Goal: Information Seeking & Learning: Learn about a topic

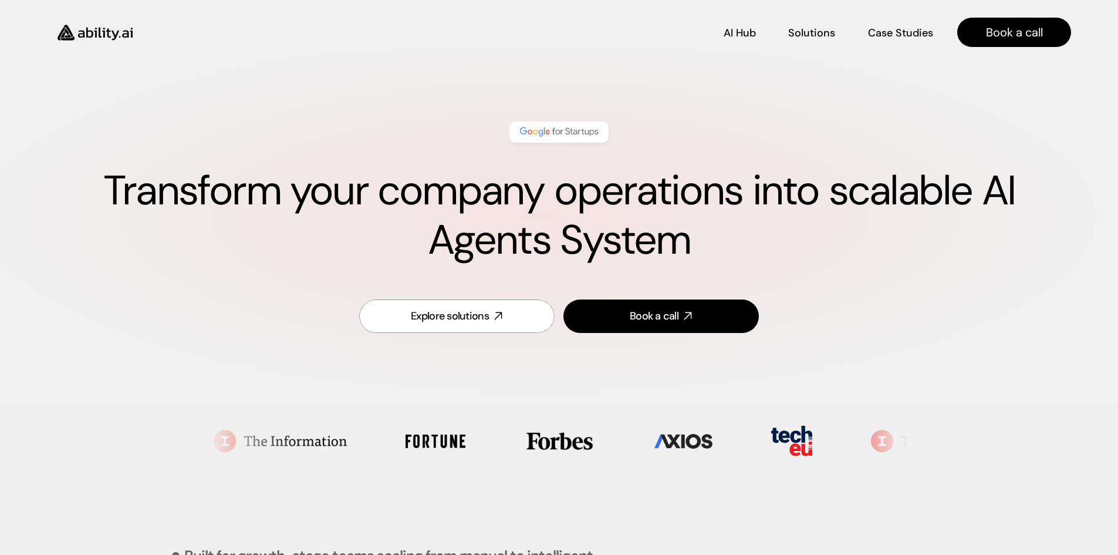
scroll to position [722, 0]
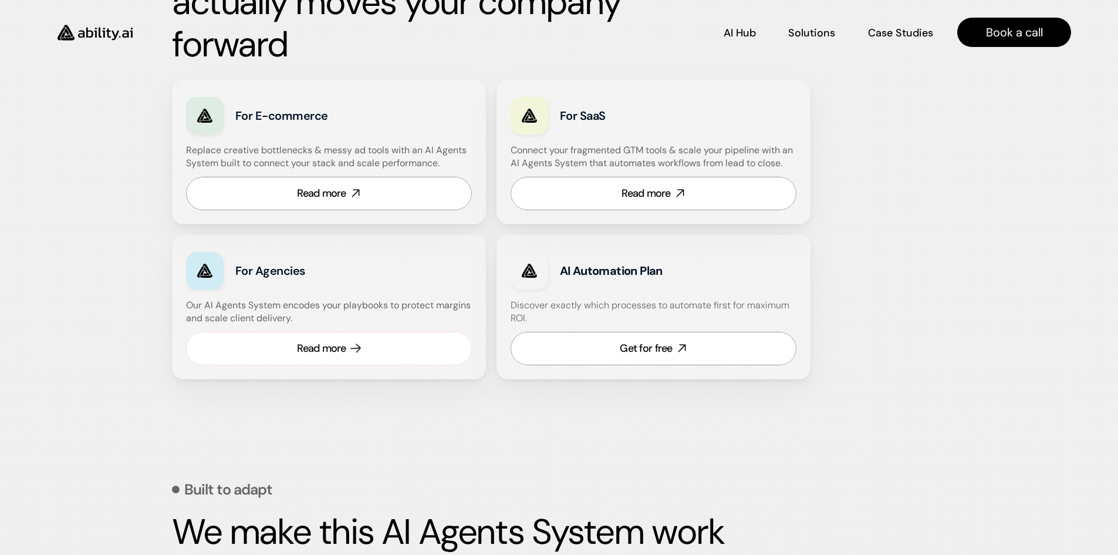
click at [306, 349] on div "Read more" at bounding box center [321, 348] width 49 height 15
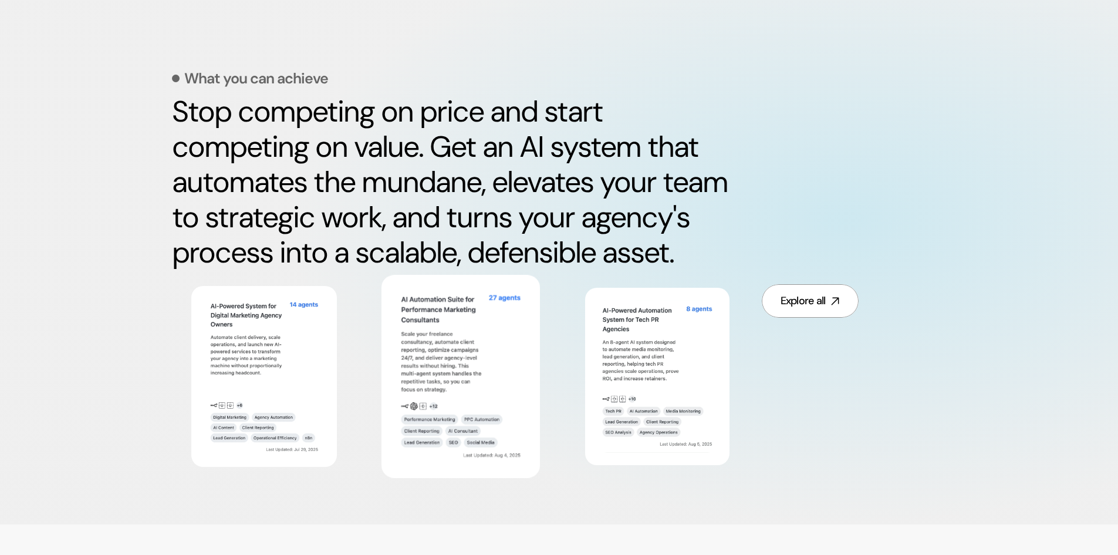
scroll to position [528, 0]
click at [430, 341] on img at bounding box center [460, 375] width 129 height 175
